Goal: Transaction & Acquisition: Purchase product/service

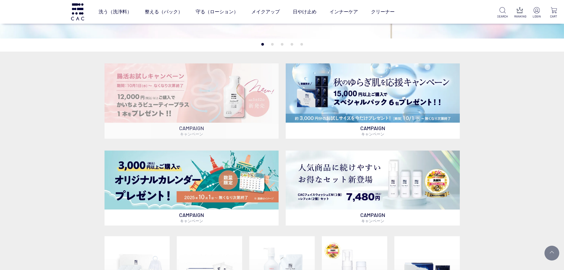
scroll to position [326, 0]
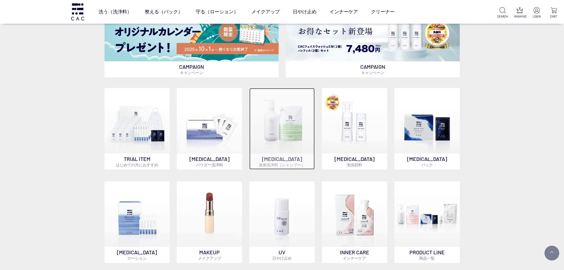
click at [277, 124] on img at bounding box center [281, 120] width 65 height 65
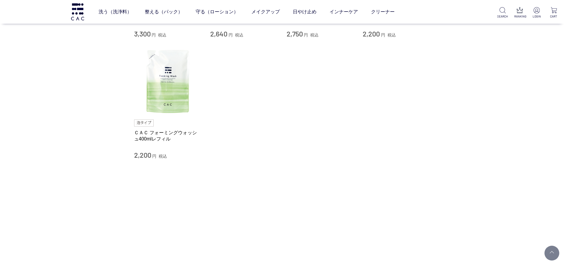
scroll to position [59, 0]
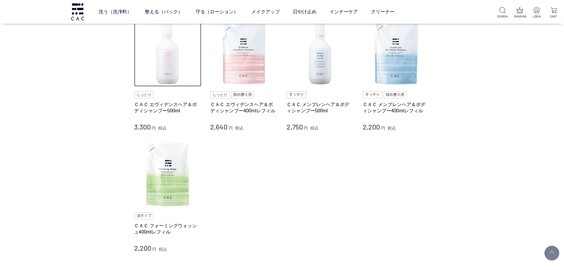
click at [177, 59] on img at bounding box center [168, 53] width 68 height 68
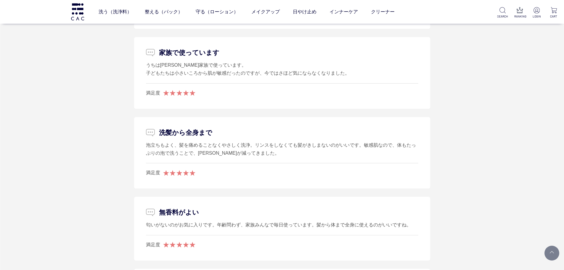
scroll to position [1125, 0]
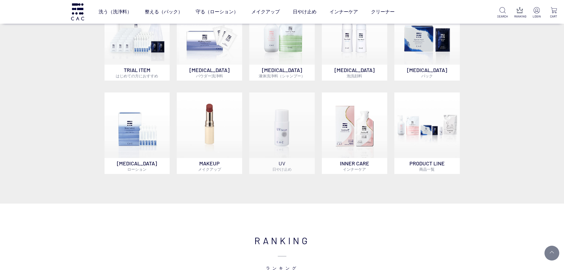
scroll to position [385, 0]
